Goal: Task Accomplishment & Management: Use online tool/utility

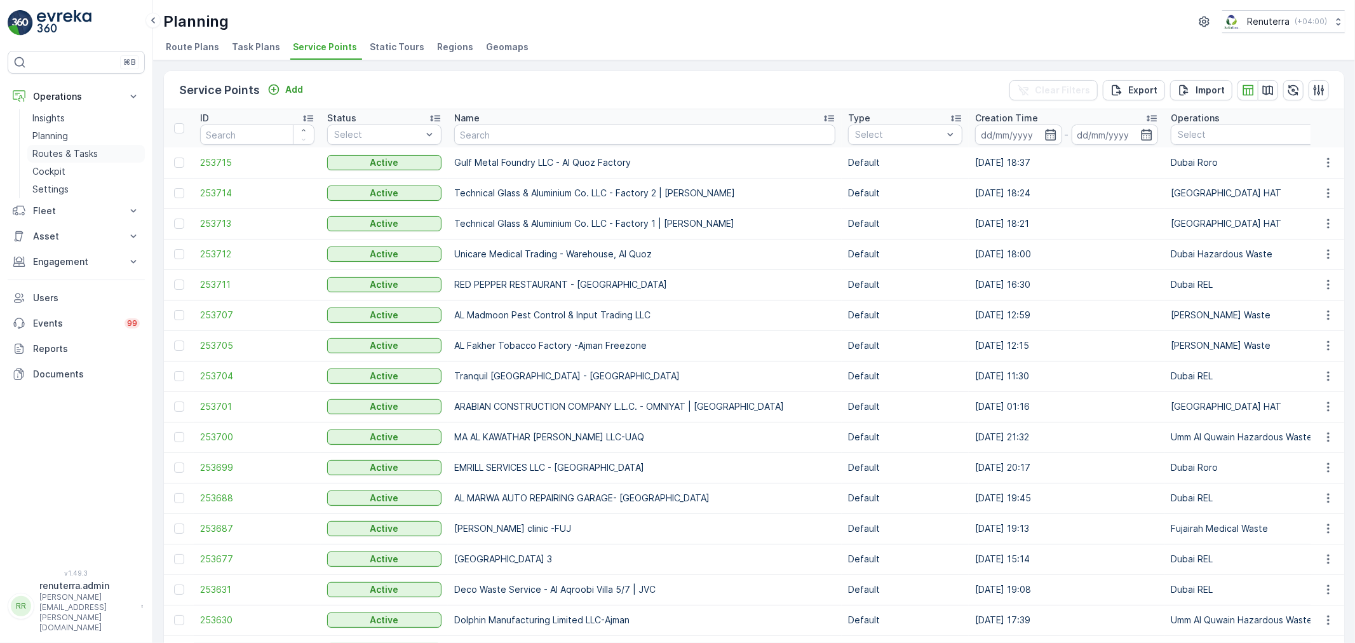
drag, startPoint x: 0, startPoint y: 0, endPoint x: 54, endPoint y: 147, distance: 156.4
click at [54, 147] on link "Routes & Tasks" at bounding box center [86, 154] width 118 height 18
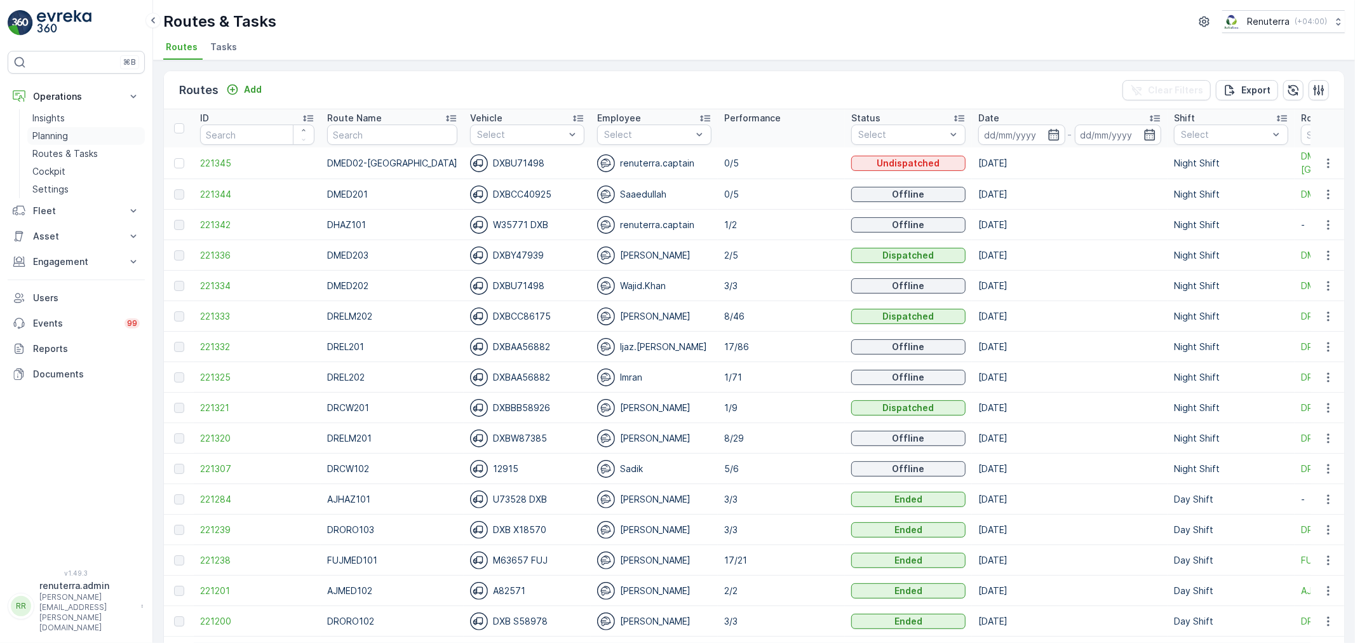
click at [67, 130] on p "Planning" at bounding box center [50, 136] width 36 height 13
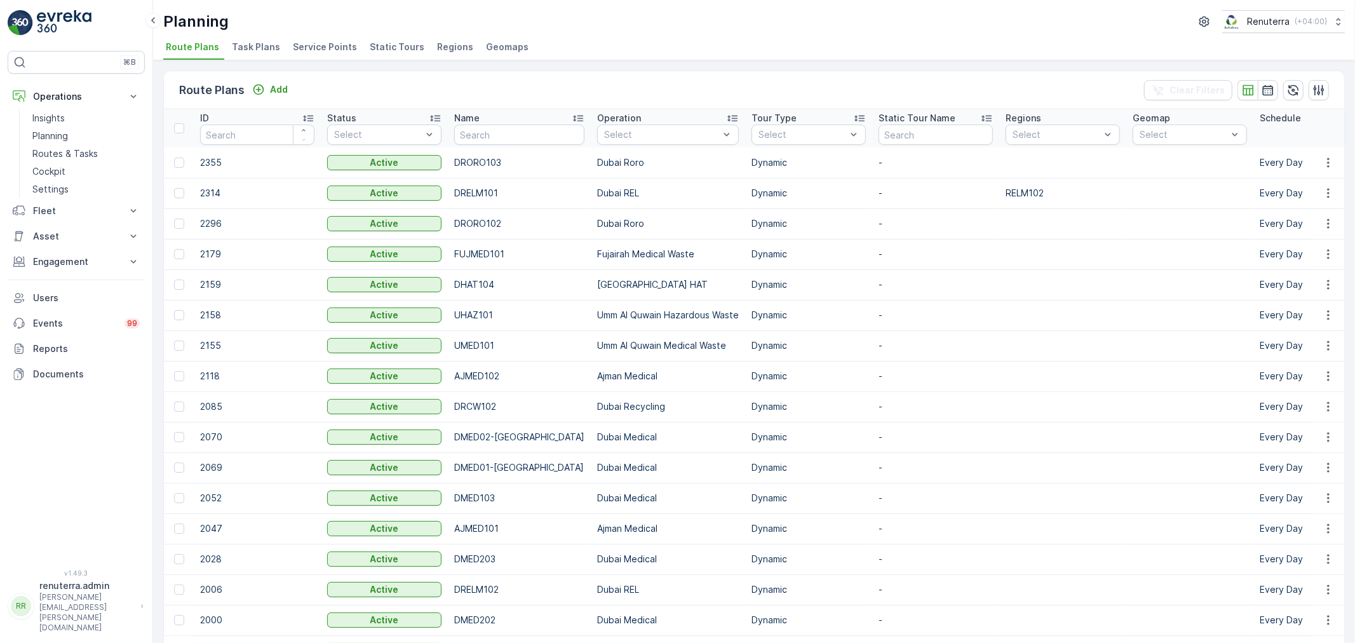
click at [318, 43] on span "Service Points" at bounding box center [325, 47] width 64 height 13
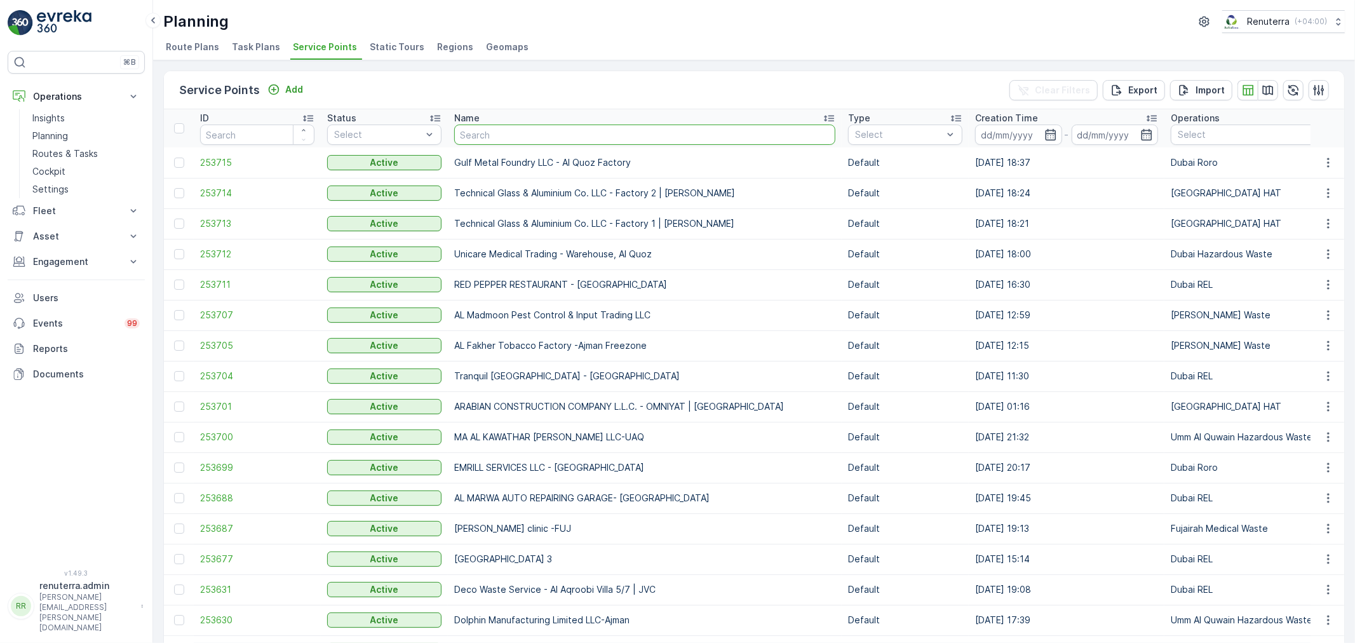
click at [518, 143] on input "text" at bounding box center [644, 135] width 381 height 20
type input "dott"
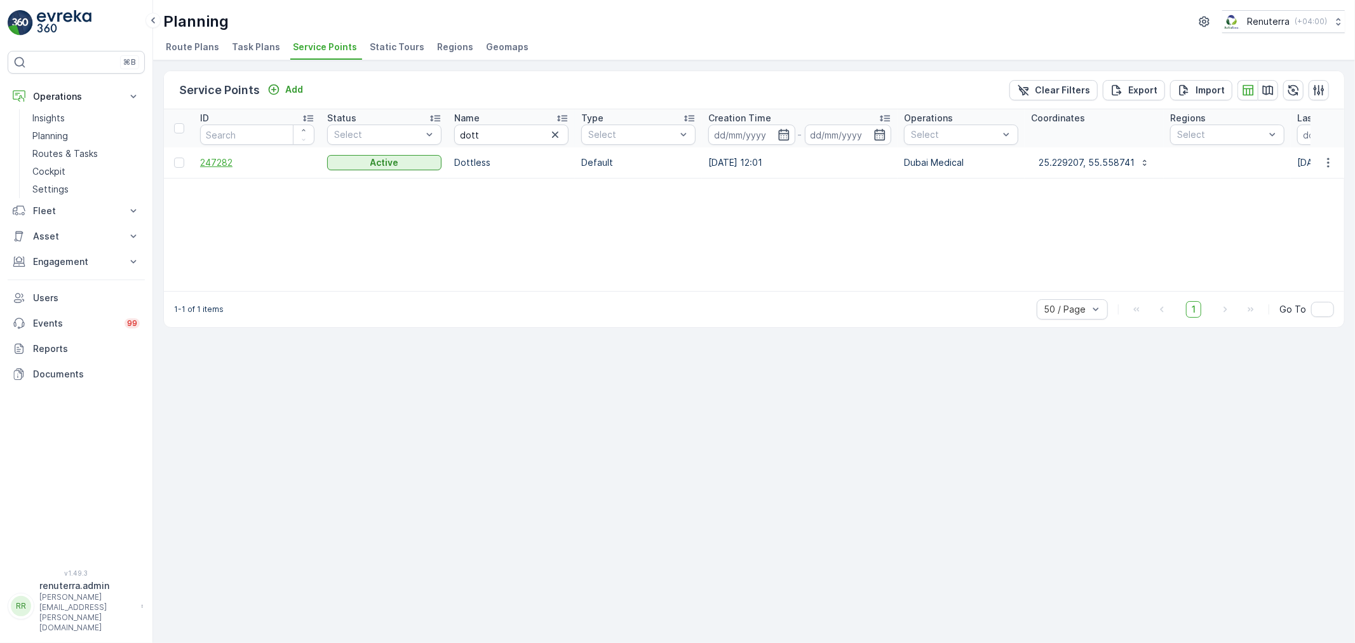
click at [208, 161] on span "247282" at bounding box center [257, 162] width 114 height 13
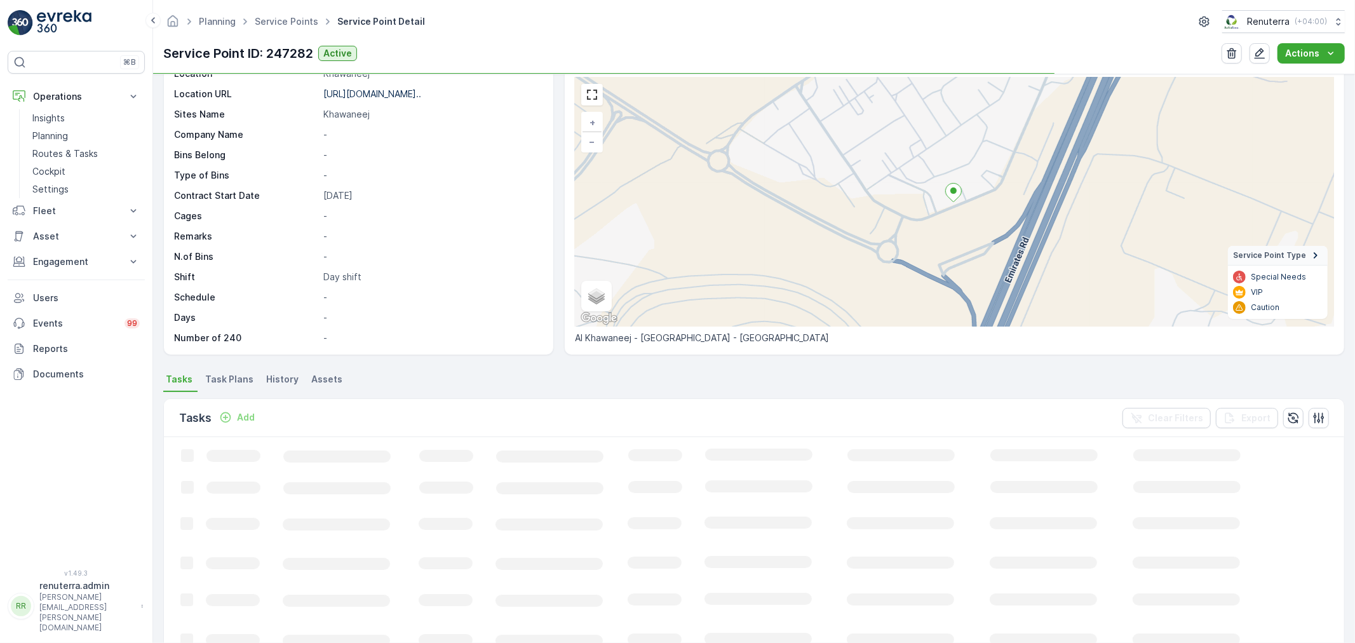
scroll to position [212, 0]
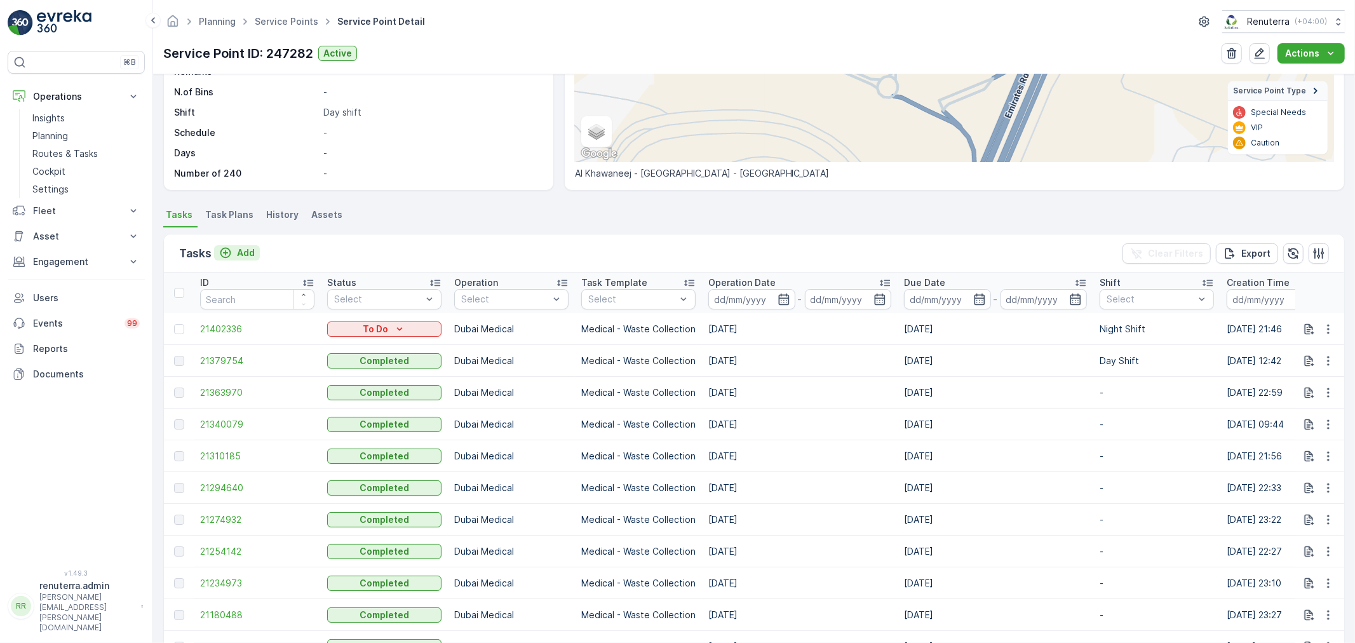
click at [237, 252] on p "Add" at bounding box center [246, 253] width 18 height 13
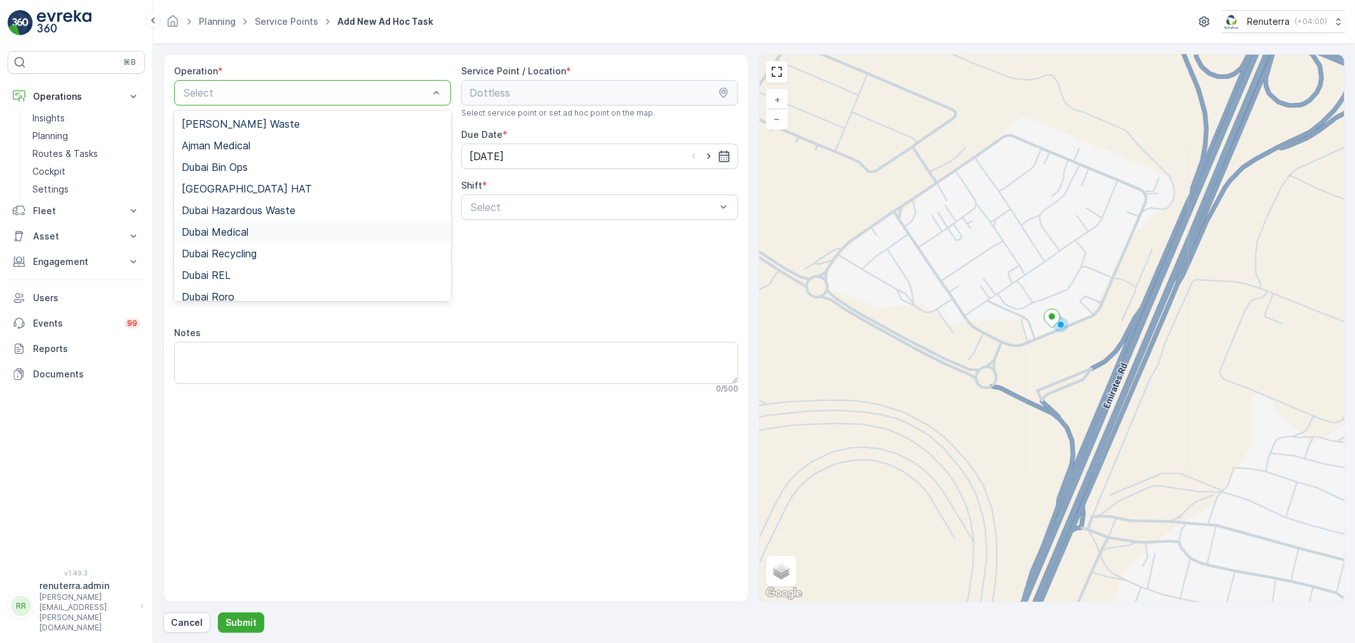
click at [251, 229] on div "Dubai Medical" at bounding box center [313, 231] width 262 height 11
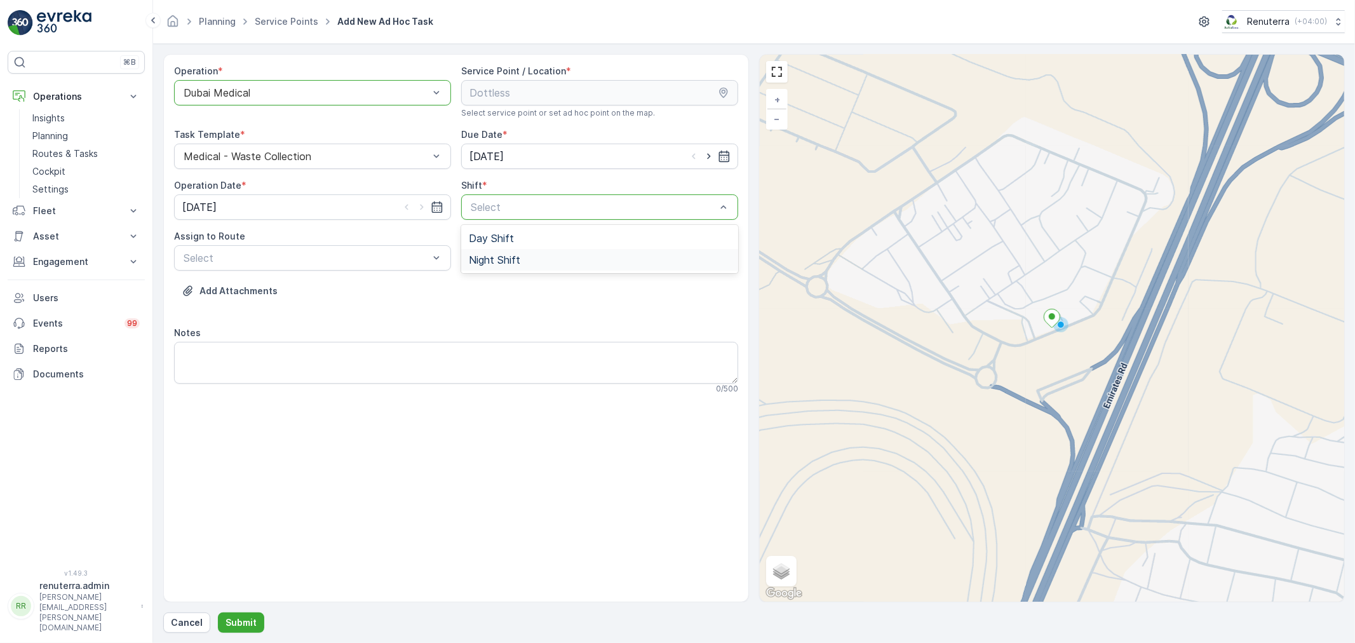
click at [522, 255] on div "Night Shift" at bounding box center [600, 259] width 262 height 11
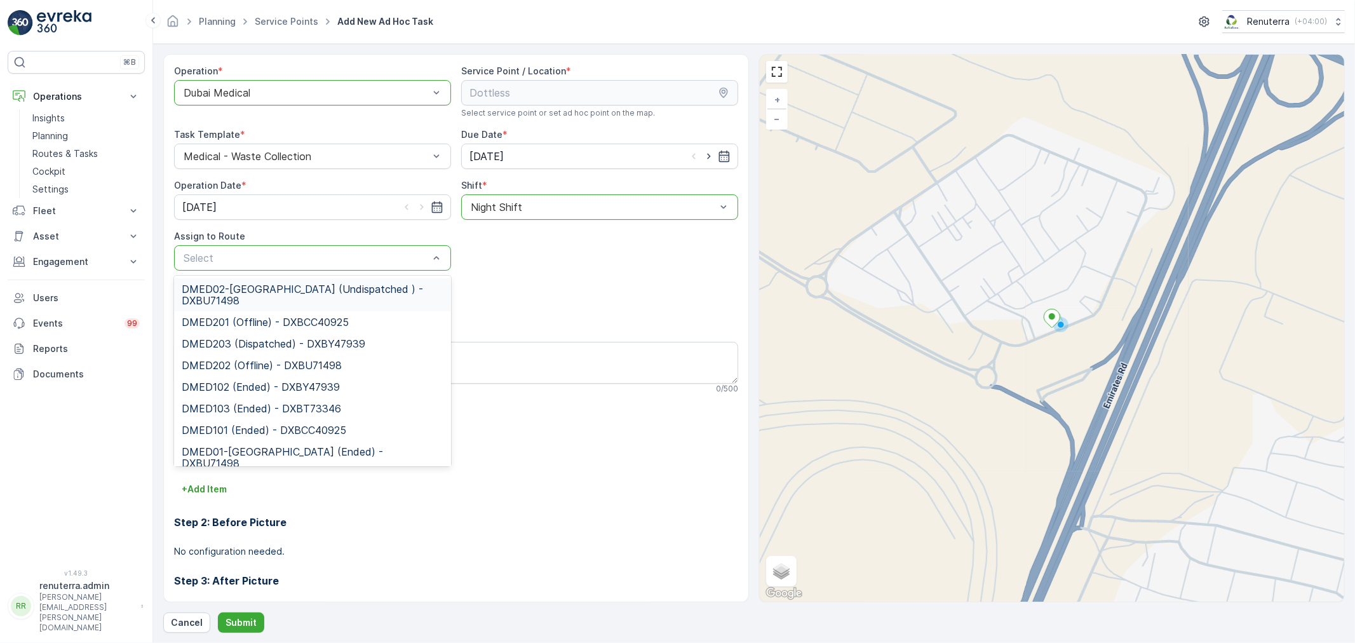
click at [220, 285] on span "DMED02-[GEOGRAPHIC_DATA] (Undispatched ) - DXBU71498" at bounding box center [313, 294] width 262 height 23
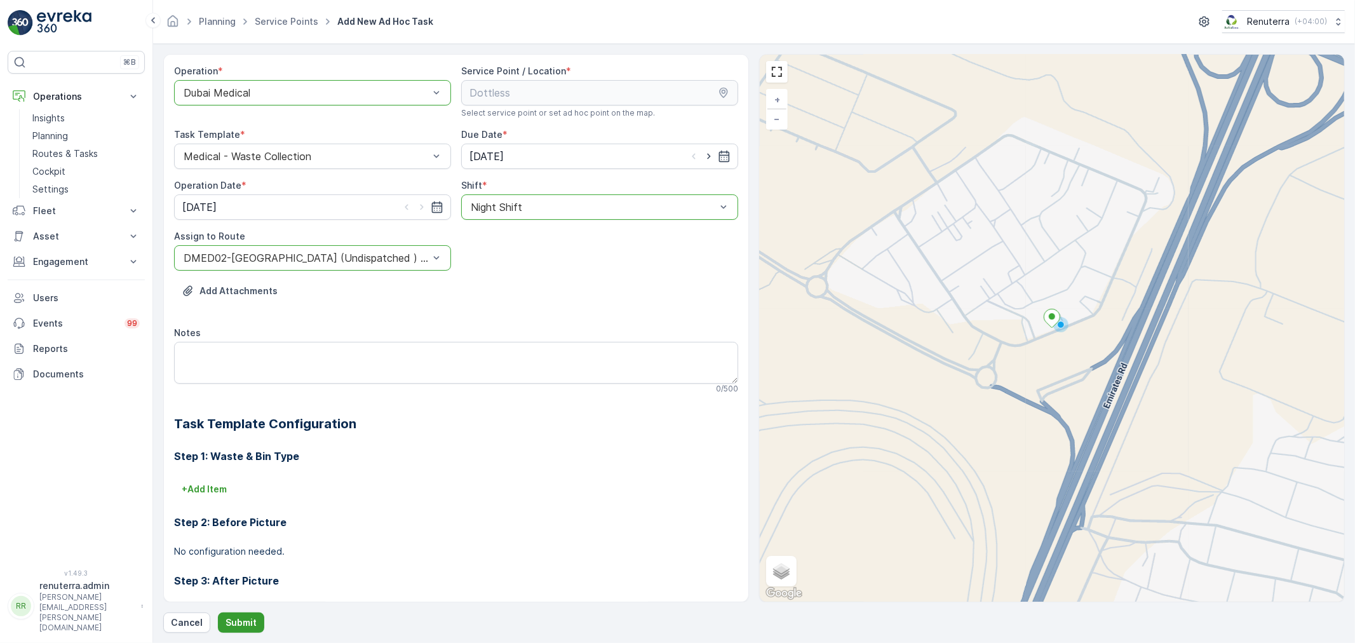
click at [236, 627] on button "Submit" at bounding box center [241, 622] width 46 height 20
